Goal: Find specific page/section: Find specific page/section

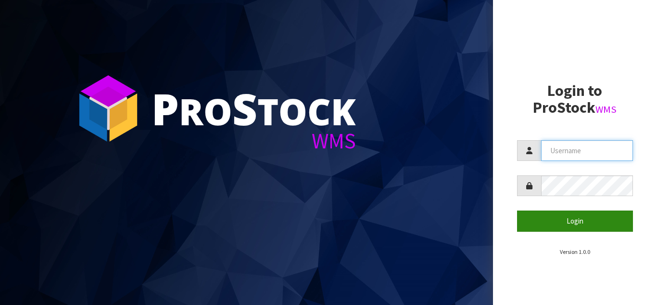
type input "STOREMASTA"
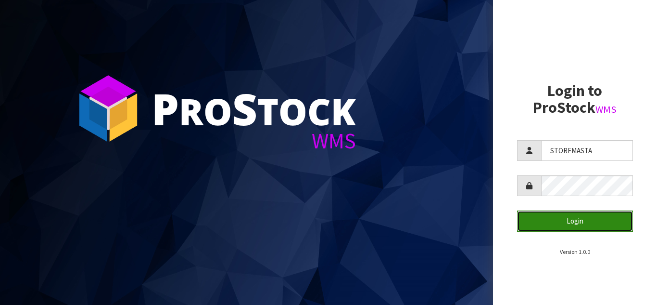
click at [561, 224] on button "Login" at bounding box center [575, 220] width 116 height 21
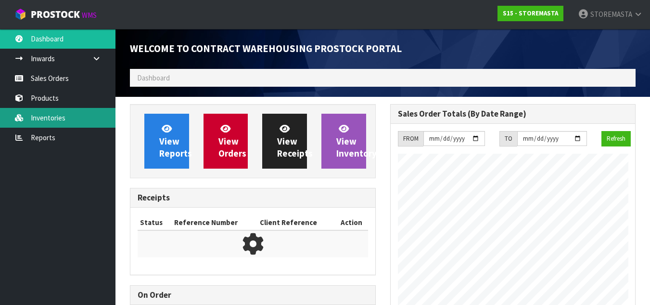
scroll to position [393, 260]
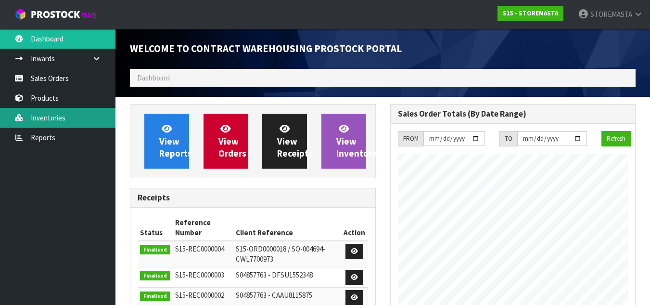
click at [56, 116] on link "Inventories" at bounding box center [57, 118] width 115 height 20
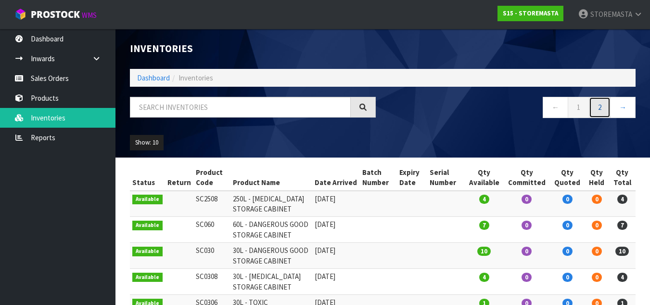
click at [594, 107] on link "2" at bounding box center [600, 107] width 22 height 21
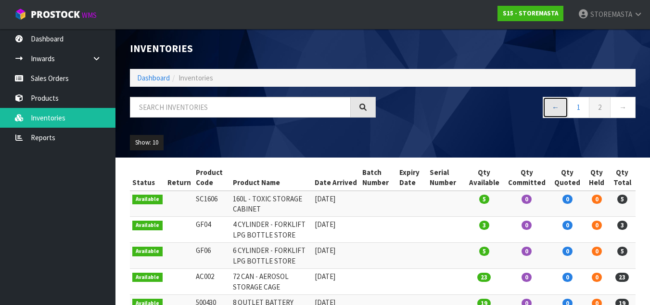
click at [567, 112] on link "←" at bounding box center [555, 107] width 25 height 21
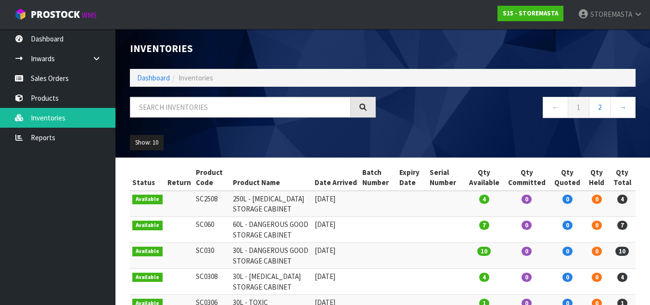
click at [604, 152] on div "Show: 10 5 10 25 50 All Show Stock" at bounding box center [383, 142] width 520 height 30
